Goal: Communication & Community: Ask a question

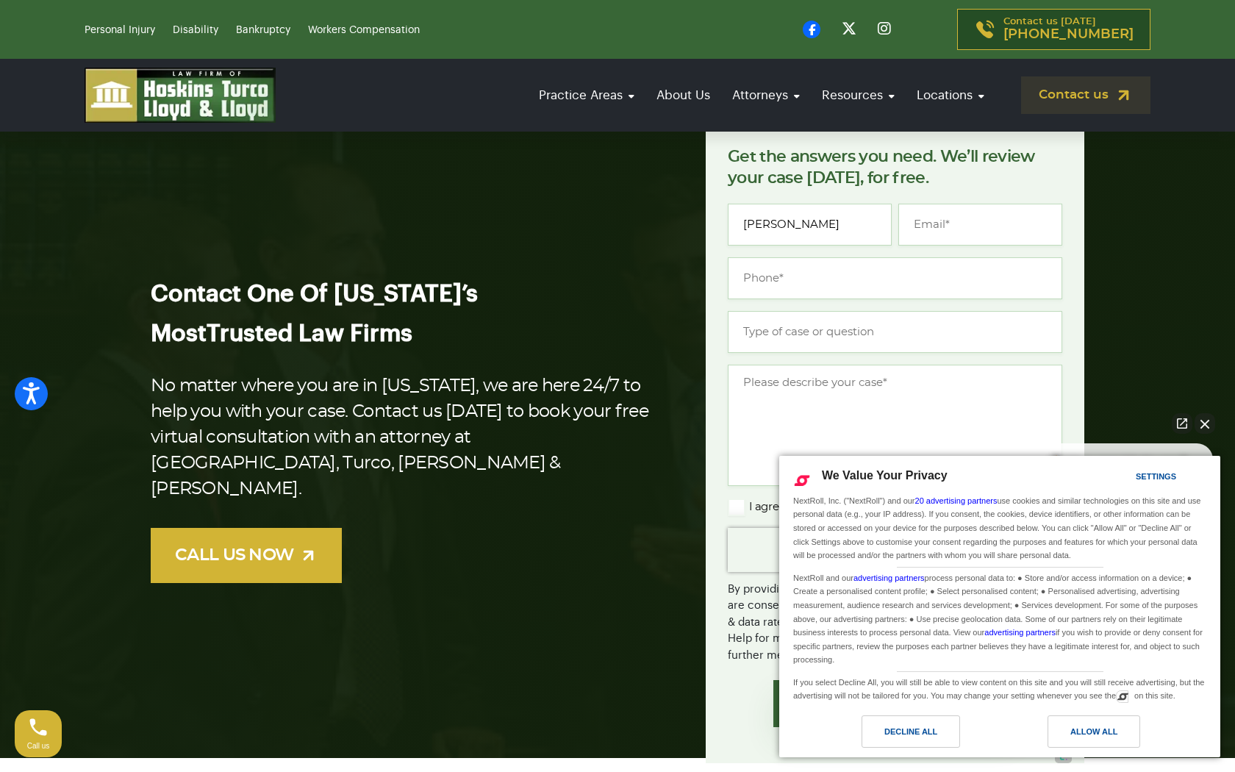
type input "[PERSON_NAME]"
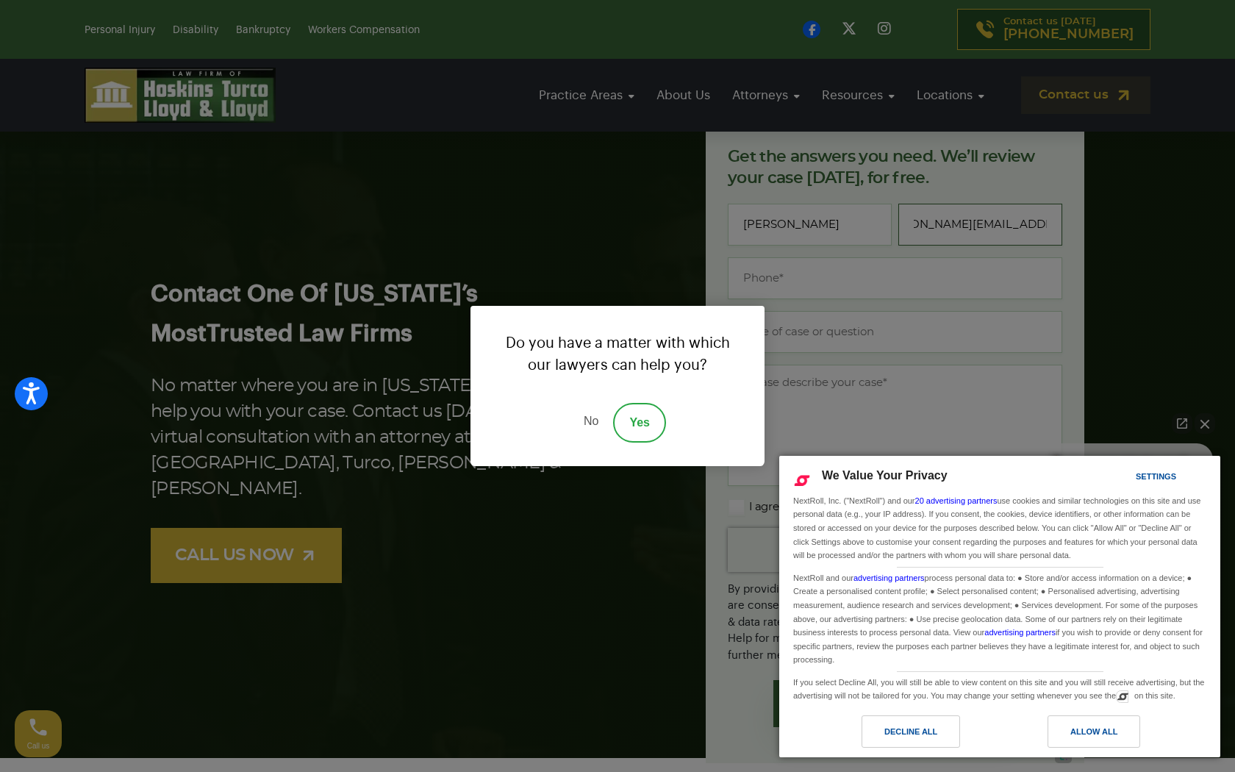
type input "[PERSON_NAME][EMAIL_ADDRESS][DOMAIN_NAME]"
type input "[PHONE_NUMBER]"
type textarea "0cAFcWeA65jl57RFrRIVb4YFoTf785wBa4CeoIuuZj4OXPrmIDijHJPfIjfCTQD1Bfg7U3Q-WOrgFn4…"
type input "VA + AI Services"
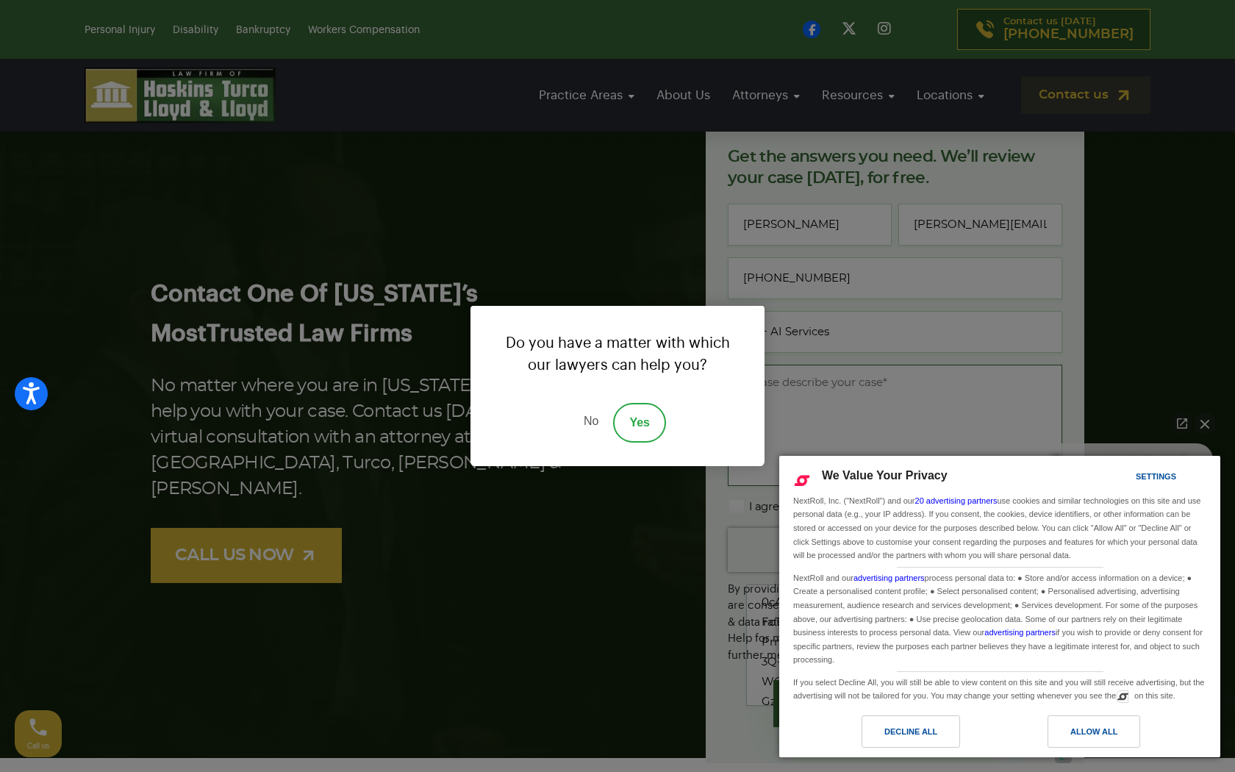
type textarea "Hi there, I tried emailing you, but it bounced for some reason... so I’m reachi…"
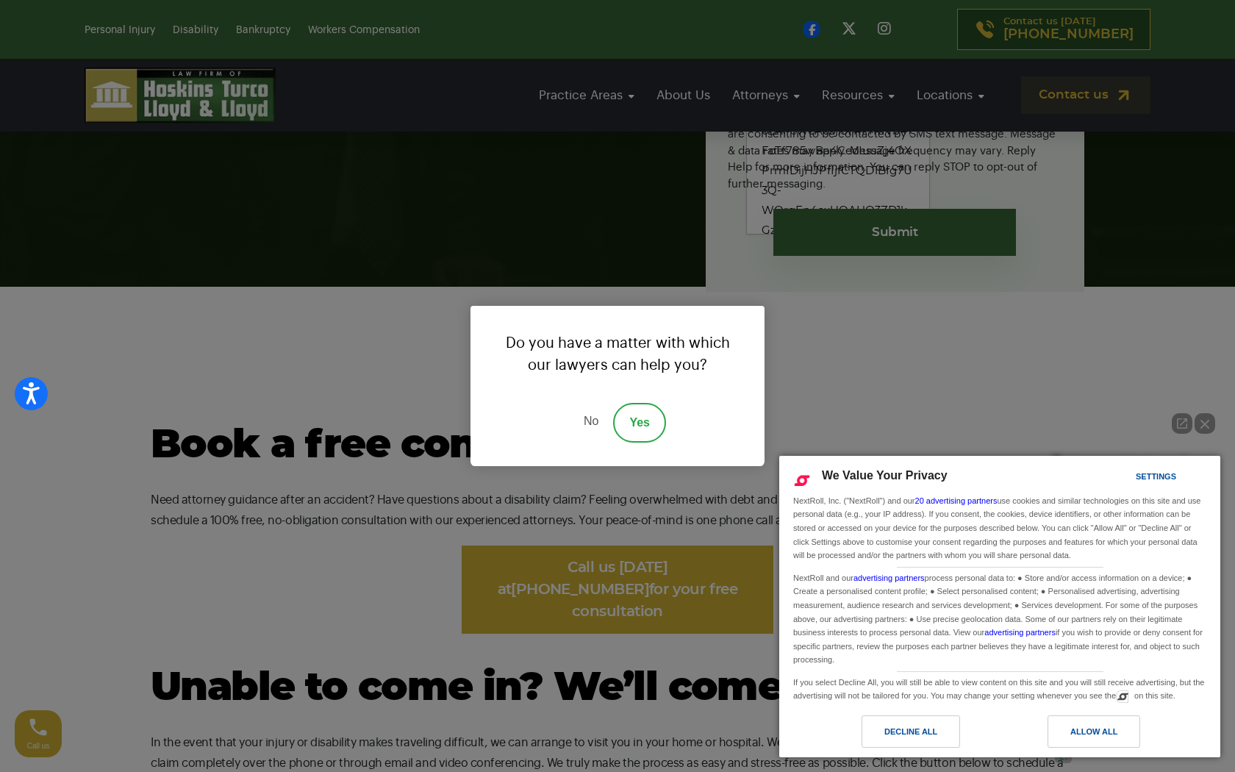
scroll to position [595, 0]
